Goal: Task Accomplishment & Management: Manage account settings

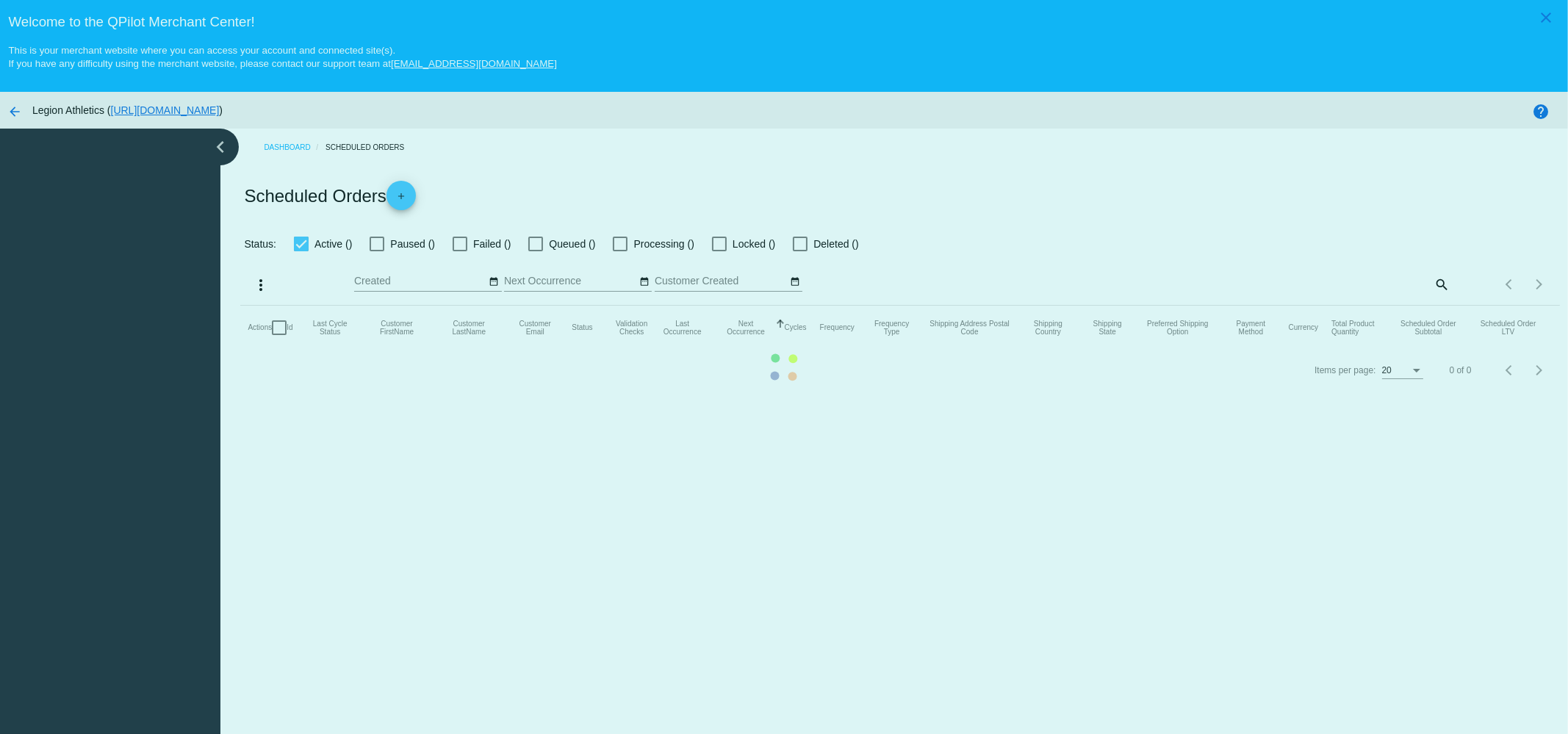
checkbox input "true"
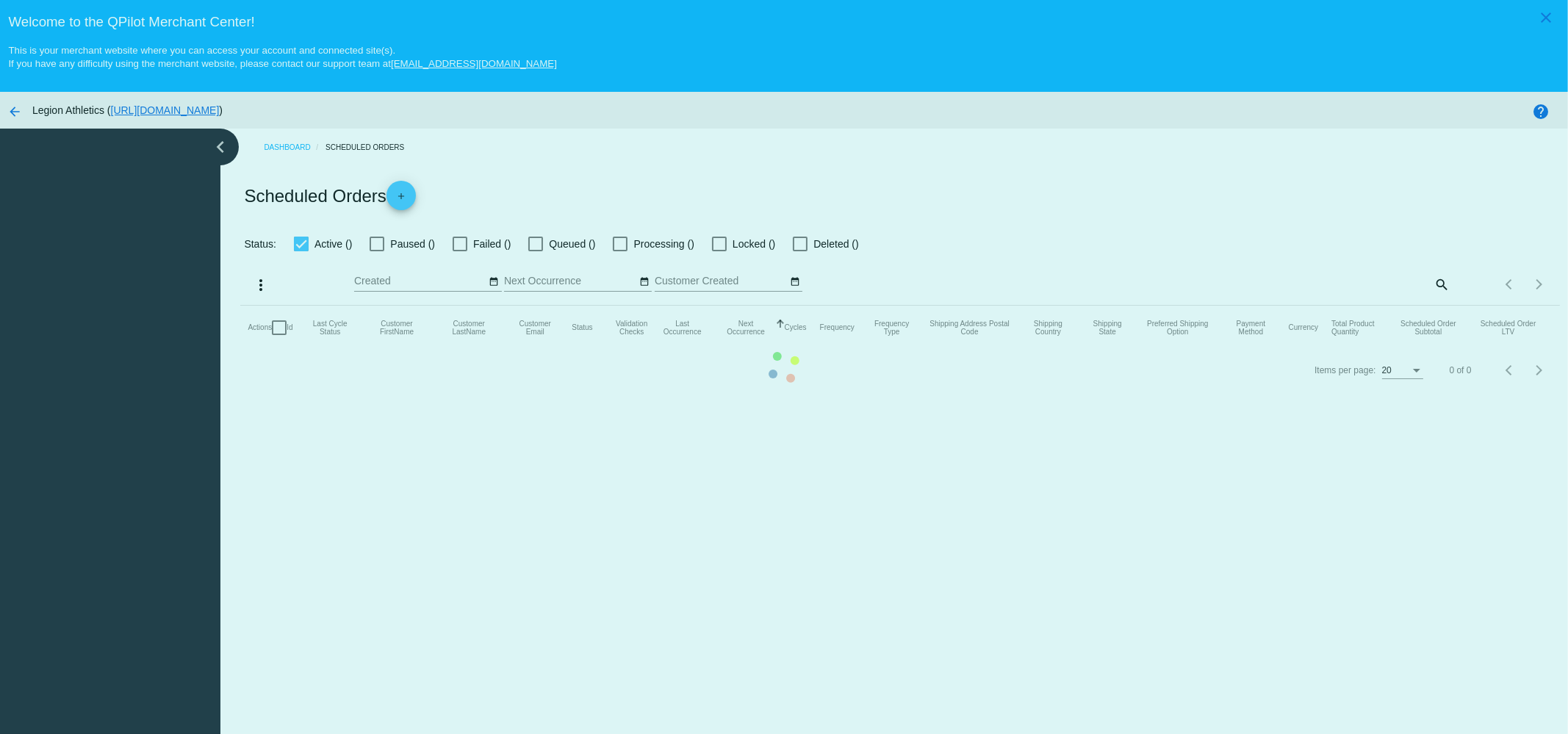
checkbox input "true"
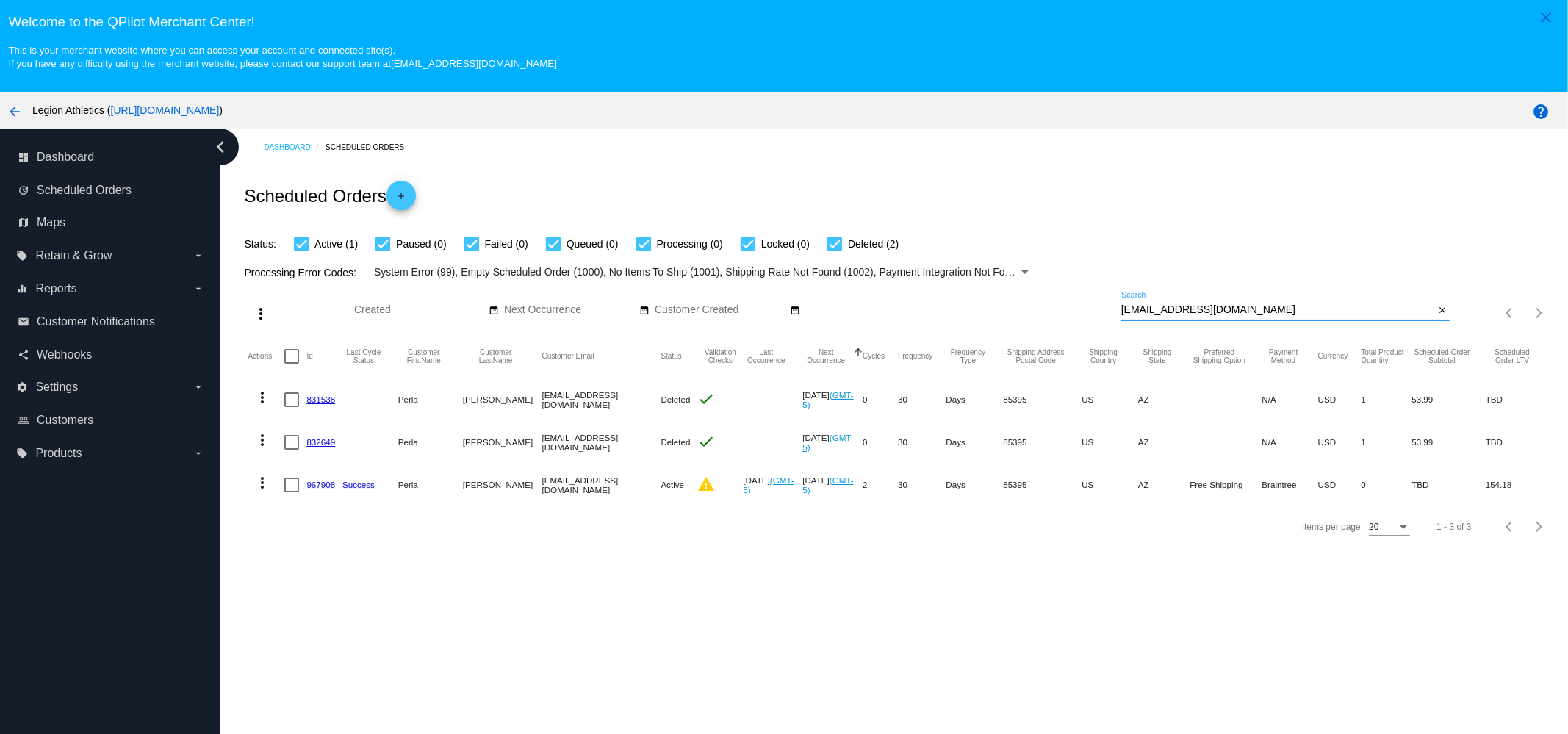
click at [1286, 306] on input "pamezc26@gmail.com" at bounding box center [1277, 309] width 314 height 11
paste input "808usmc324"
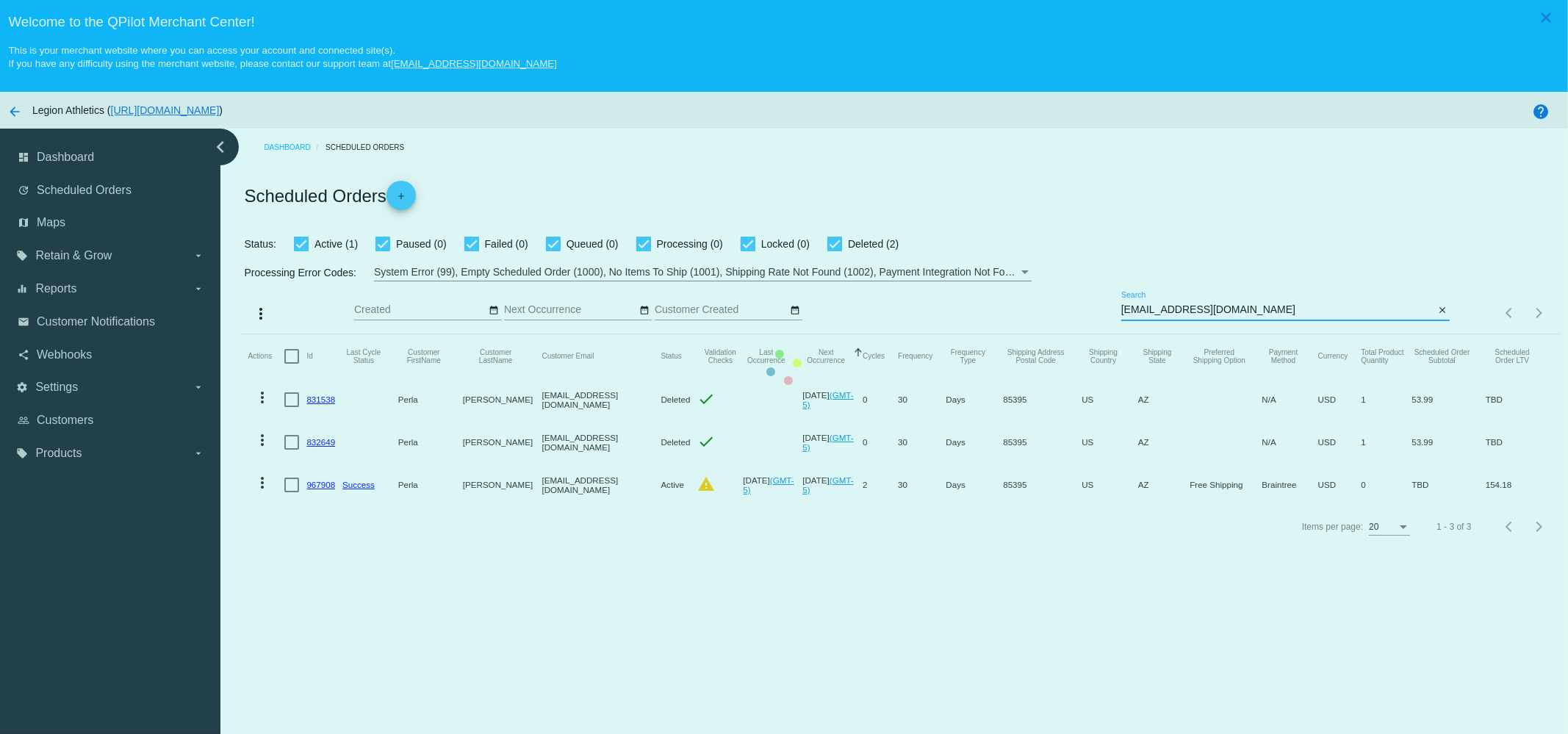
type input "[EMAIL_ADDRESS][DOMAIN_NAME]"
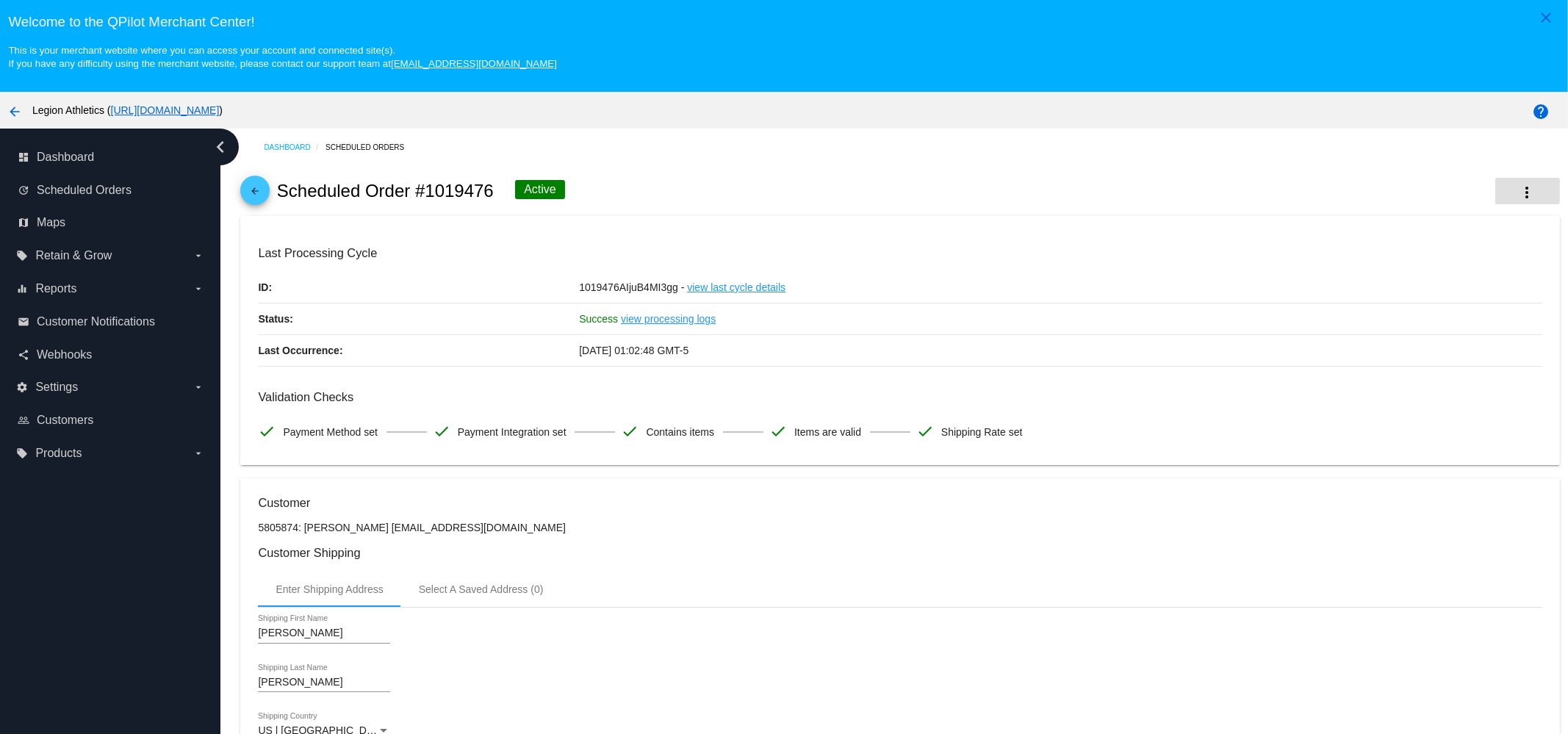
click at [1518, 187] on mat-icon "more_vert" at bounding box center [1527, 192] width 17 height 17
click at [1392, 343] on span "Delete" at bounding box center [1385, 343] width 30 height 11
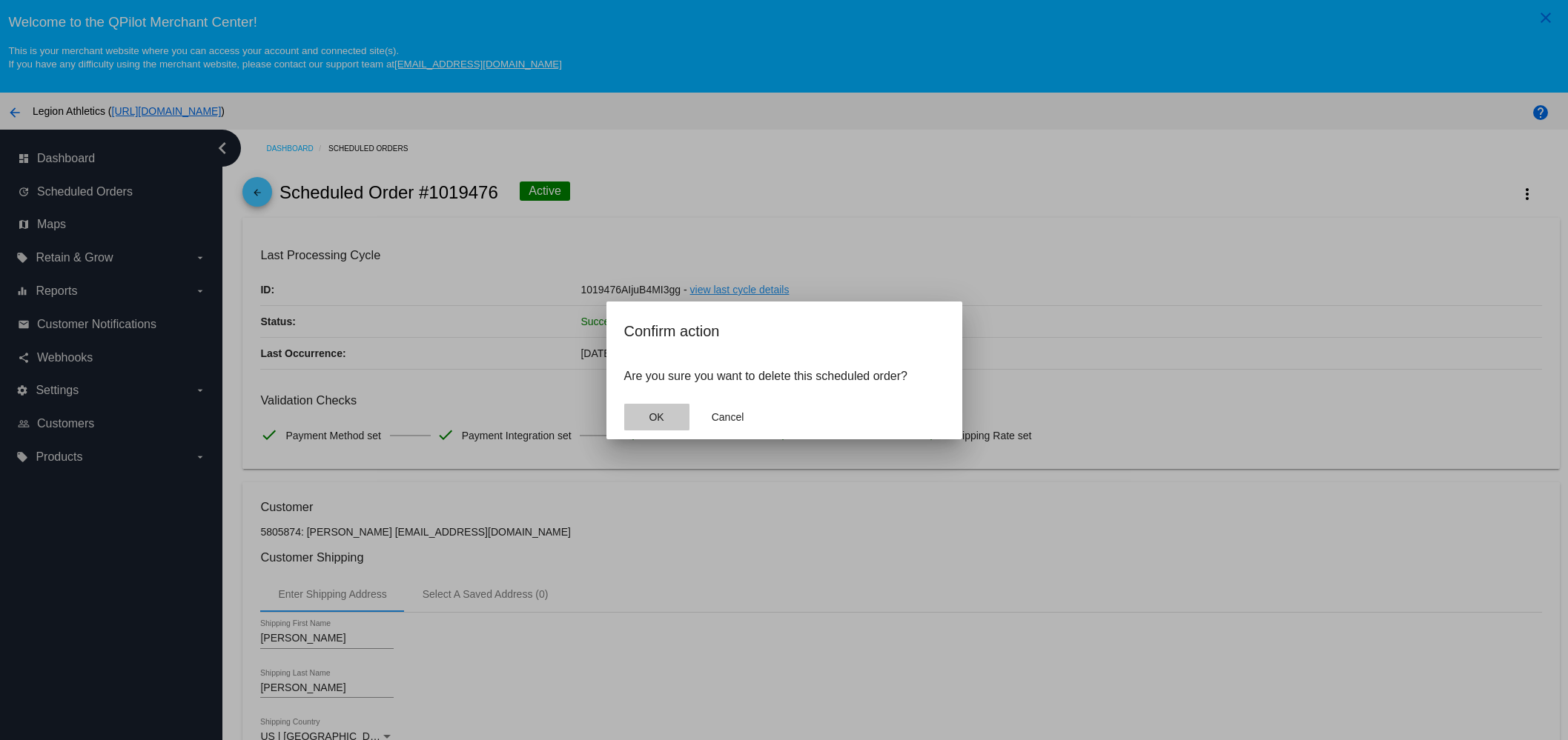
click at [659, 423] on button "OK" at bounding box center [657, 417] width 65 height 26
